Goal: Navigation & Orientation: Find specific page/section

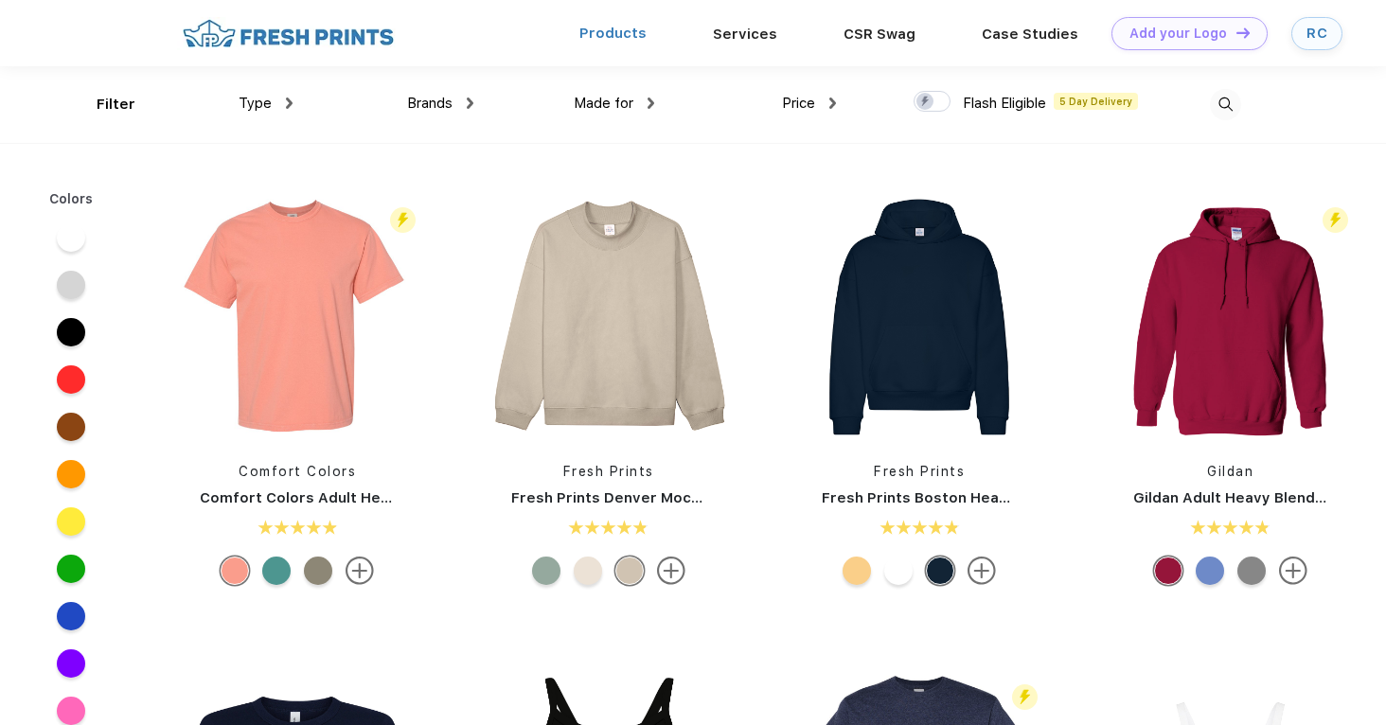
click at [618, 33] on link "Products" at bounding box center [612, 33] width 67 height 17
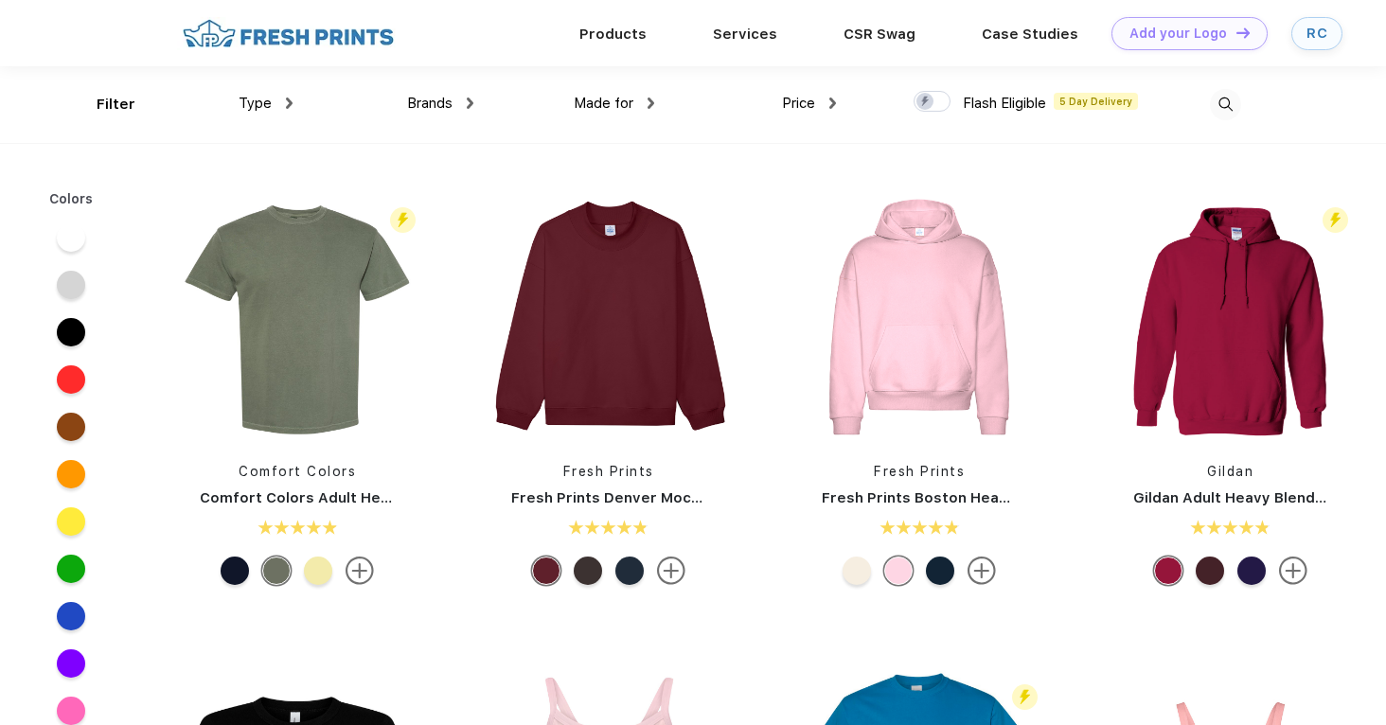
click at [323, 44] on img at bounding box center [288, 33] width 222 height 33
